Goal: Information Seeking & Learning: Learn about a topic

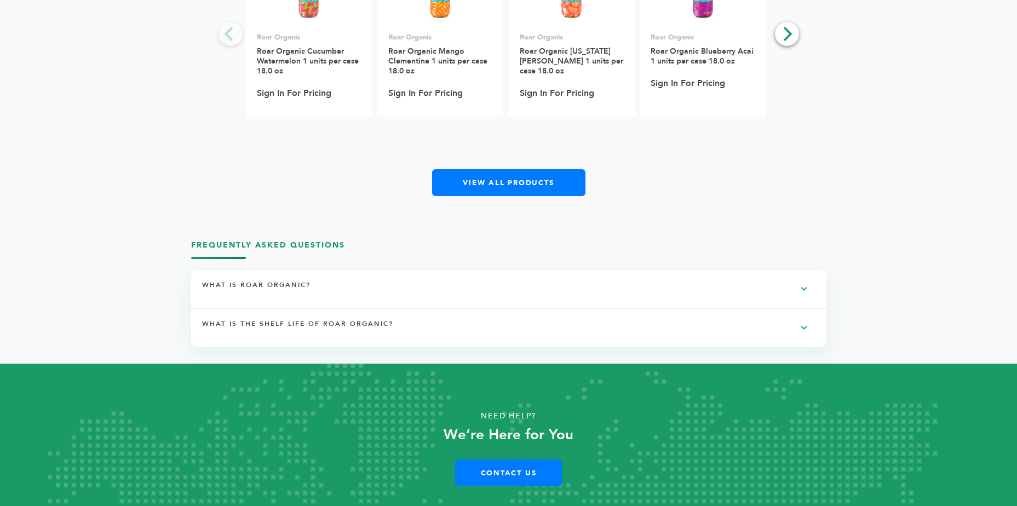
scroll to position [876, 0]
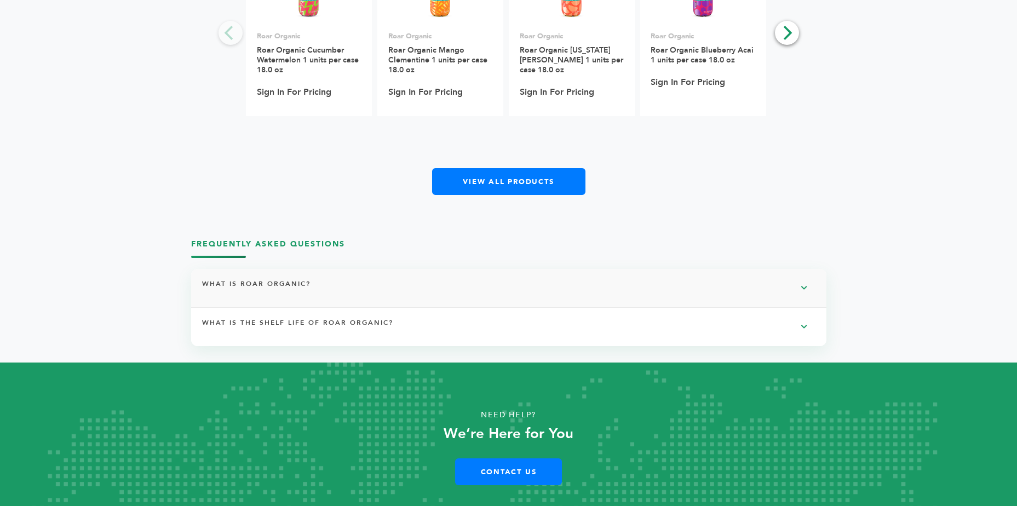
click at [308, 285] on h4 "WHAT IS ROAR ORGANIC?" at bounding box center [261, 288] width 119 height 19
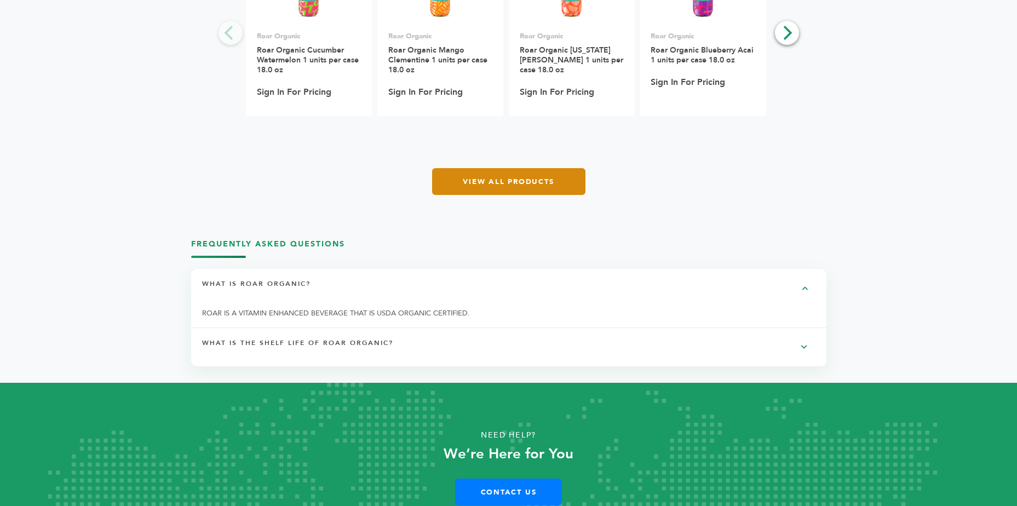
click at [512, 175] on link "View All Products" at bounding box center [508, 181] width 153 height 27
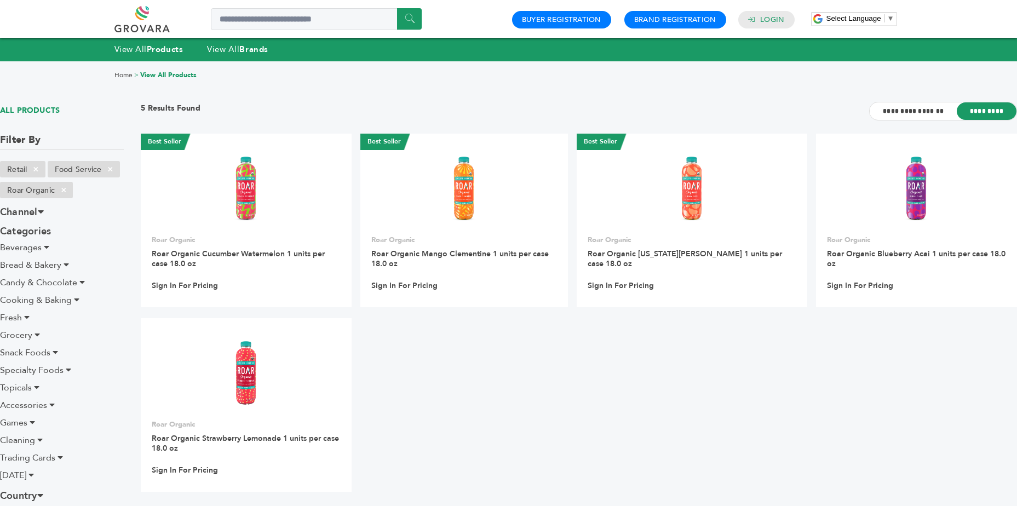
click at [41, 245] on li "Beverages" at bounding box center [62, 247] width 124 height 13
click at [41, 247] on span "Beverages" at bounding box center [21, 248] width 42 height 12
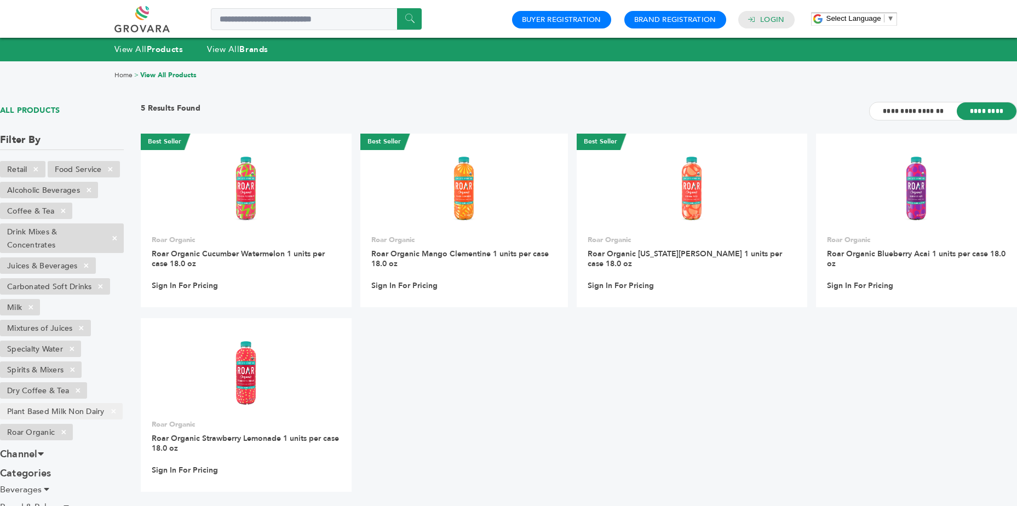
click at [75, 415] on li "Plant Based Milk Non Dairy ×" at bounding box center [61, 411] width 123 height 16
click at [141, 19] on link at bounding box center [154, 19] width 80 height 26
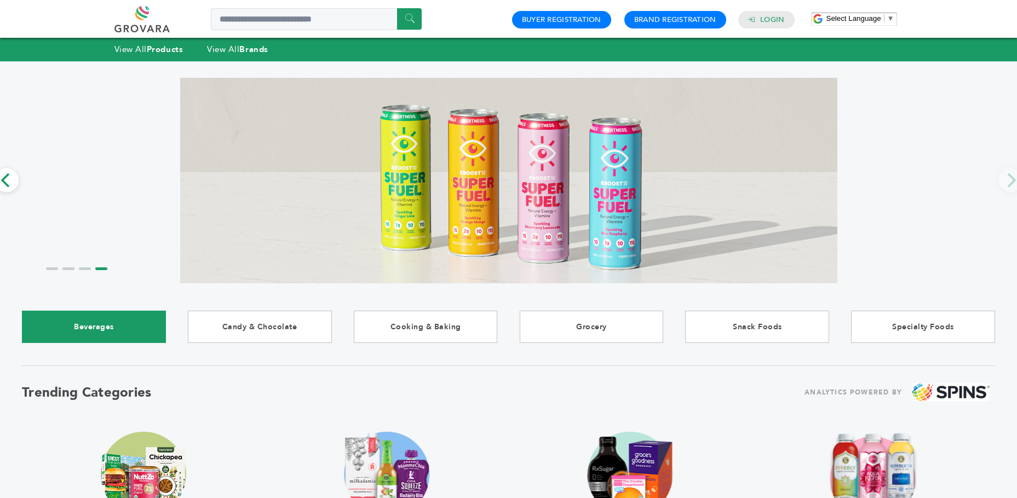
click at [89, 331] on link "Beverages" at bounding box center [94, 327] width 144 height 32
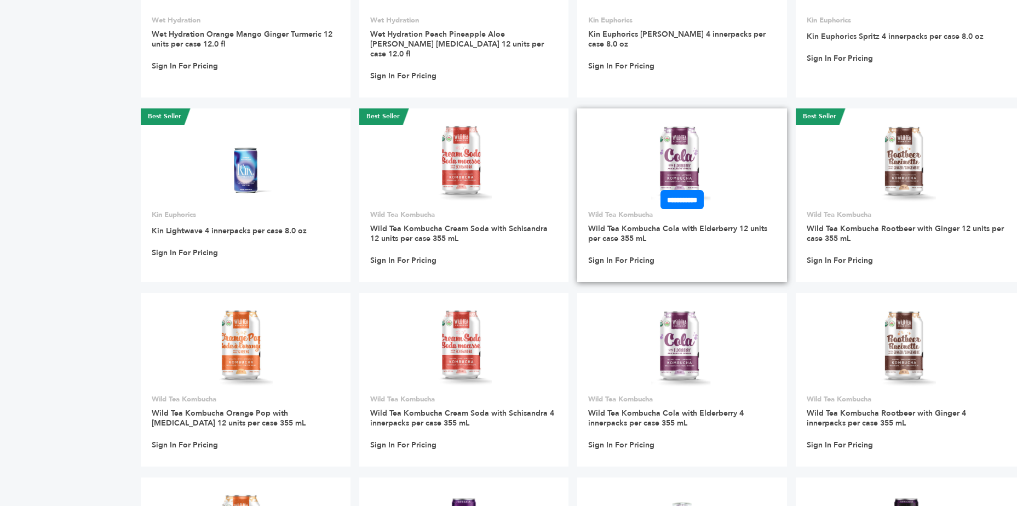
scroll to position [3396, 0]
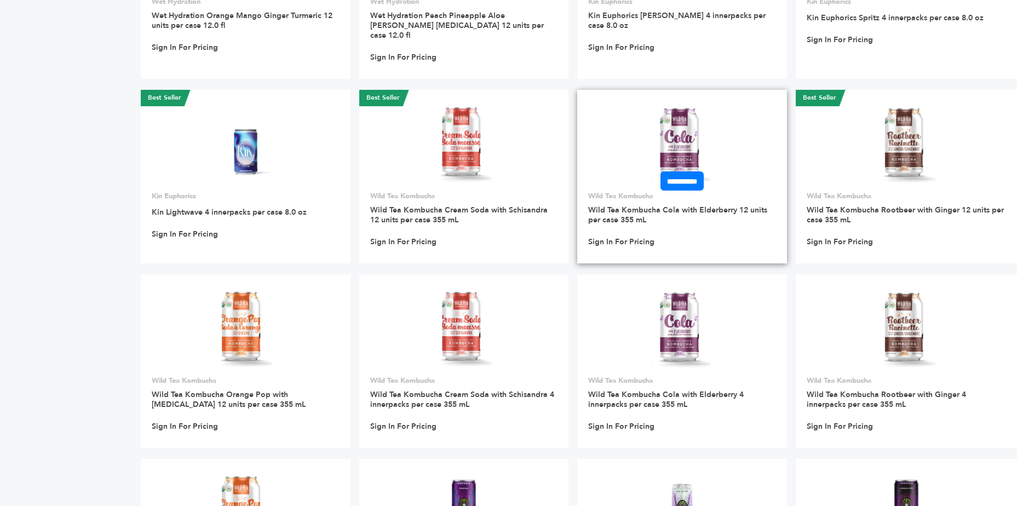
click at [690, 125] on img at bounding box center [681, 144] width 61 height 79
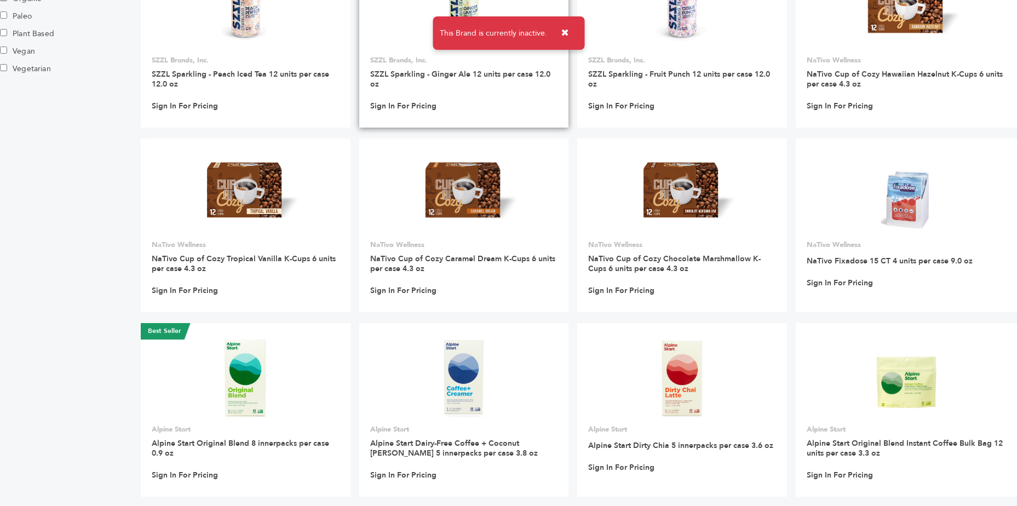
scroll to position [1862, 0]
